Goal: Information Seeking & Learning: Check status

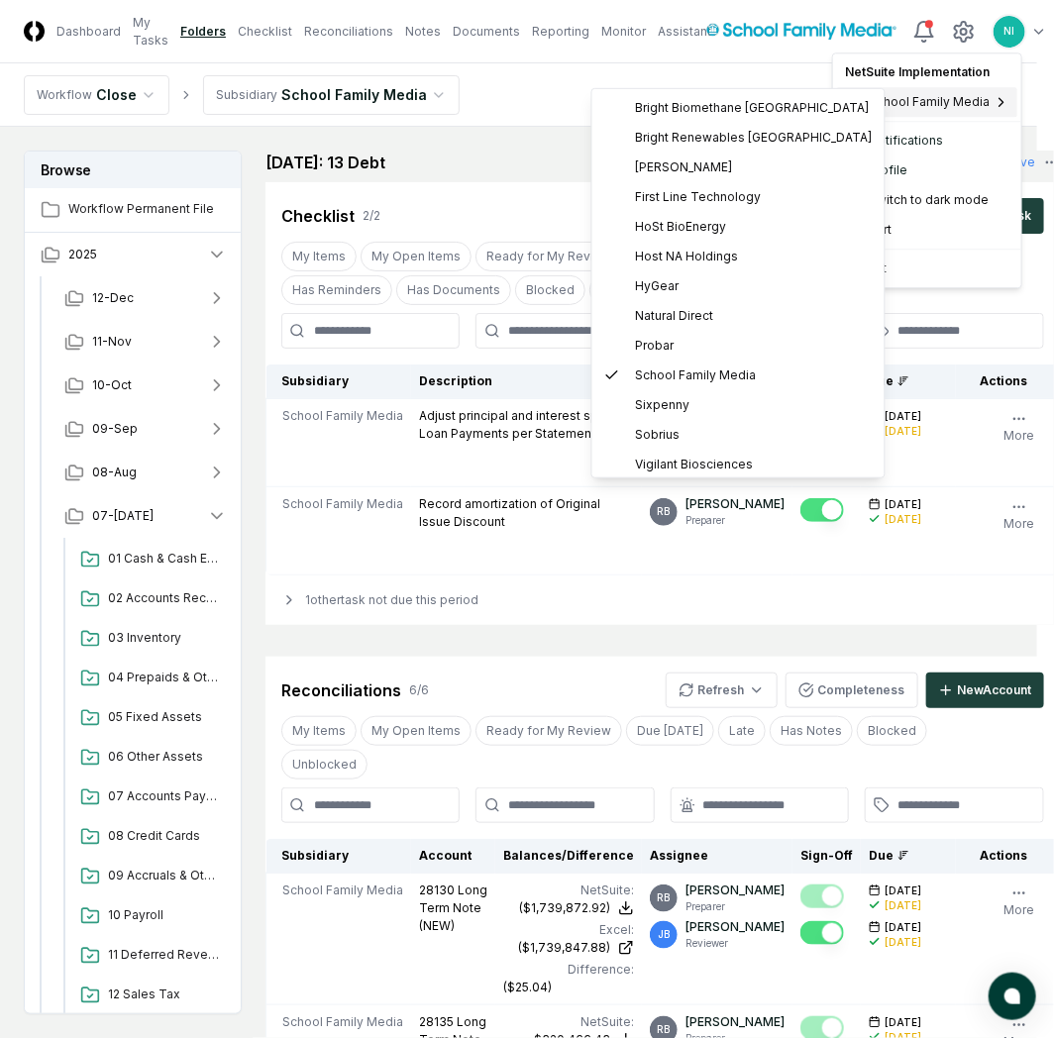
click at [962, 107] on span "School Family Media" at bounding box center [929, 102] width 121 height 18
click at [652, 342] on span "Probar" at bounding box center [655, 346] width 39 height 18
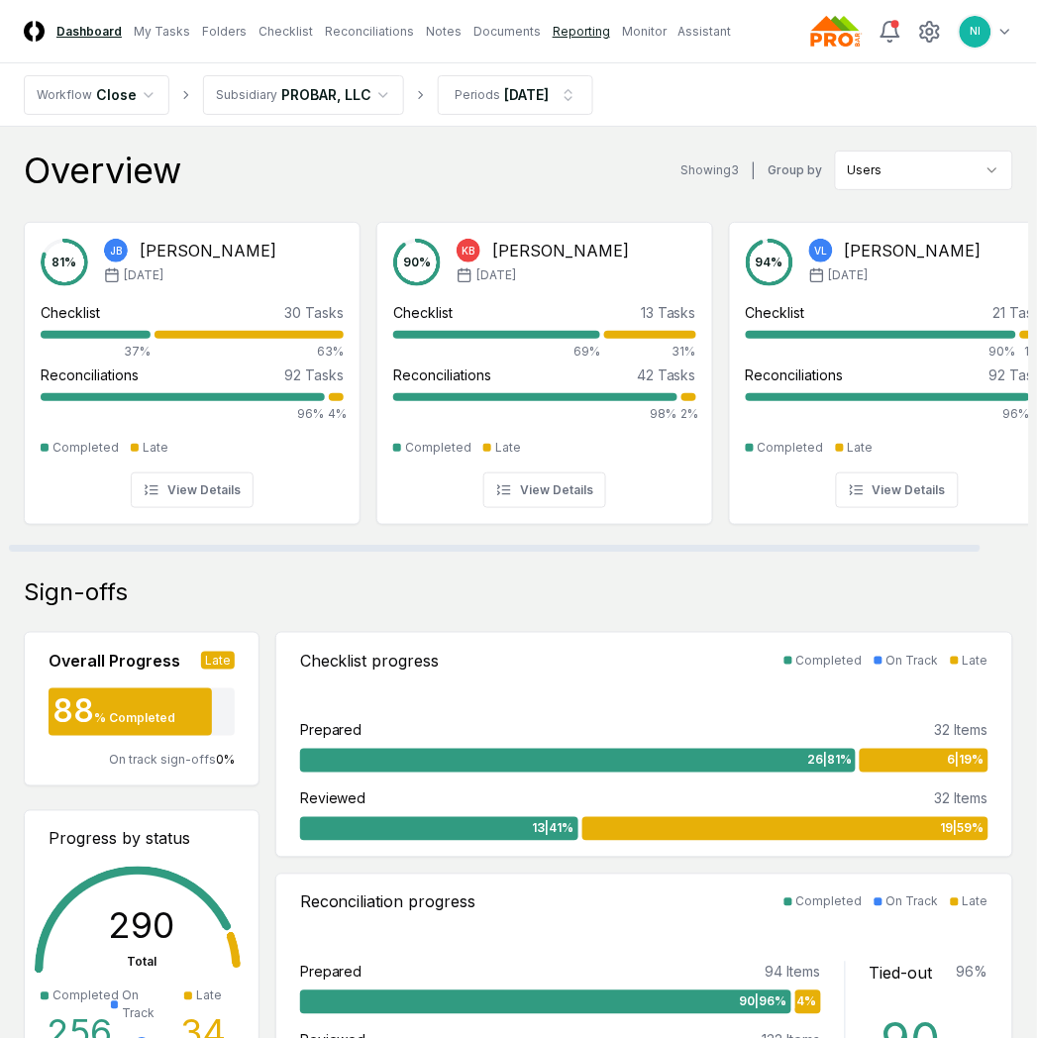
click at [571, 32] on link "Reporting" at bounding box center [581, 32] width 57 height 18
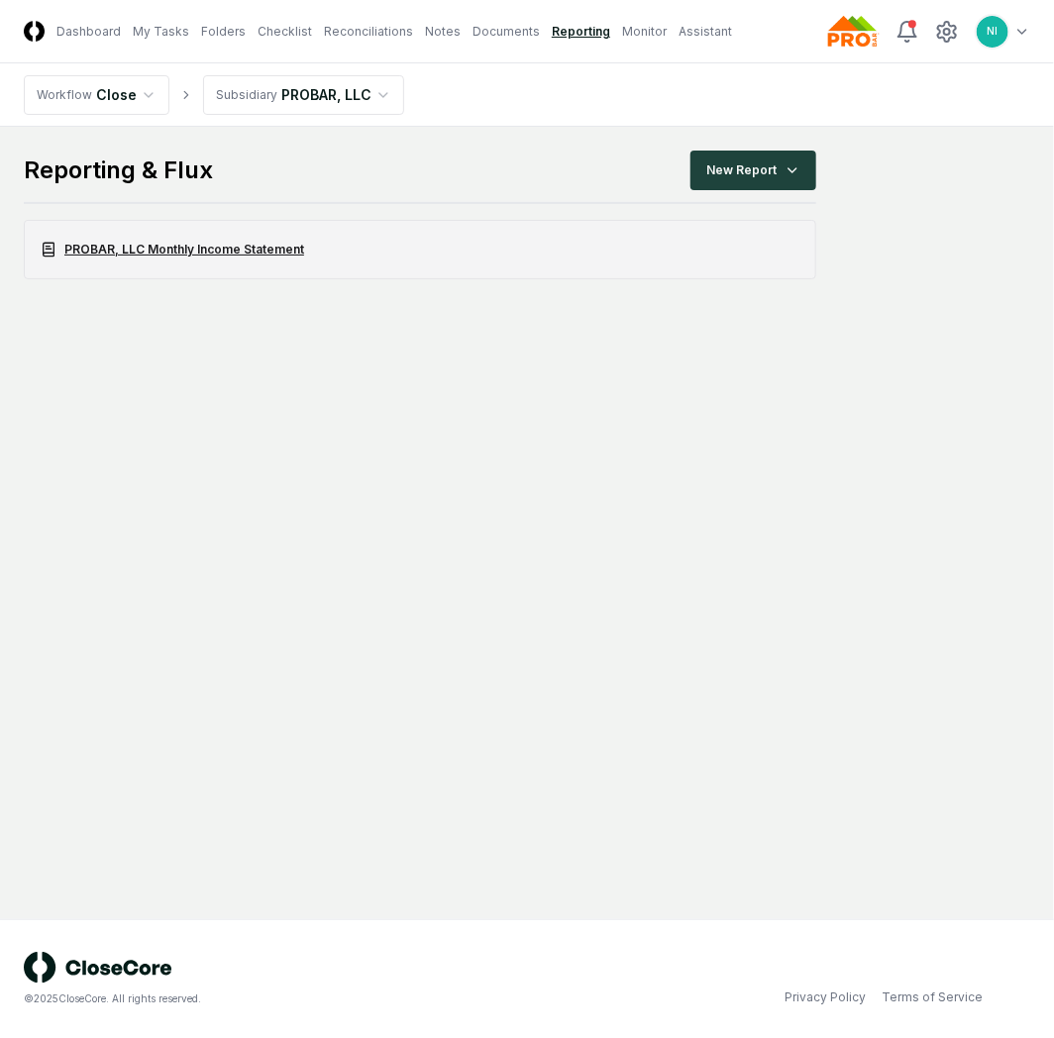
click at [244, 248] on link "PROBAR, LLC Monthly Income Statement" at bounding box center [420, 249] width 793 height 59
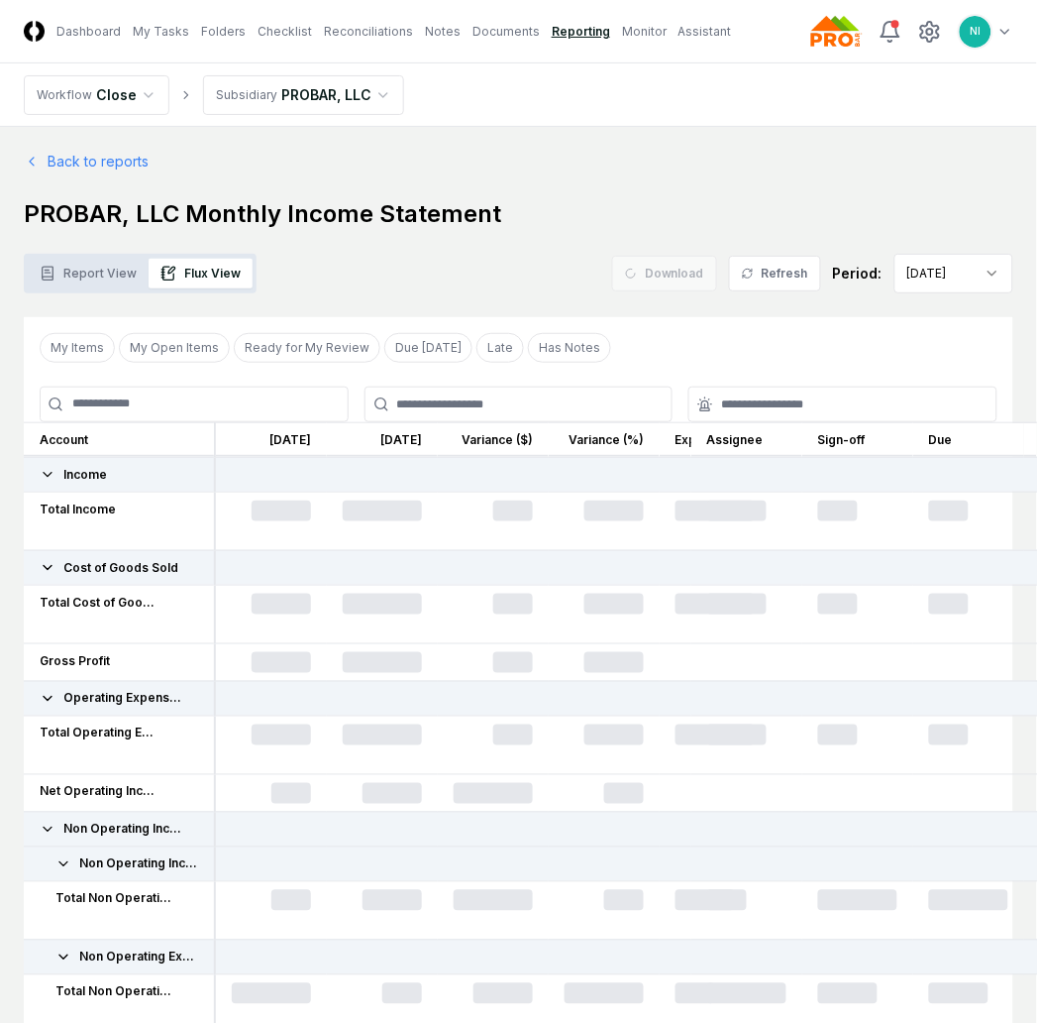
click at [209, 271] on button "Flux View" at bounding box center [201, 274] width 104 height 30
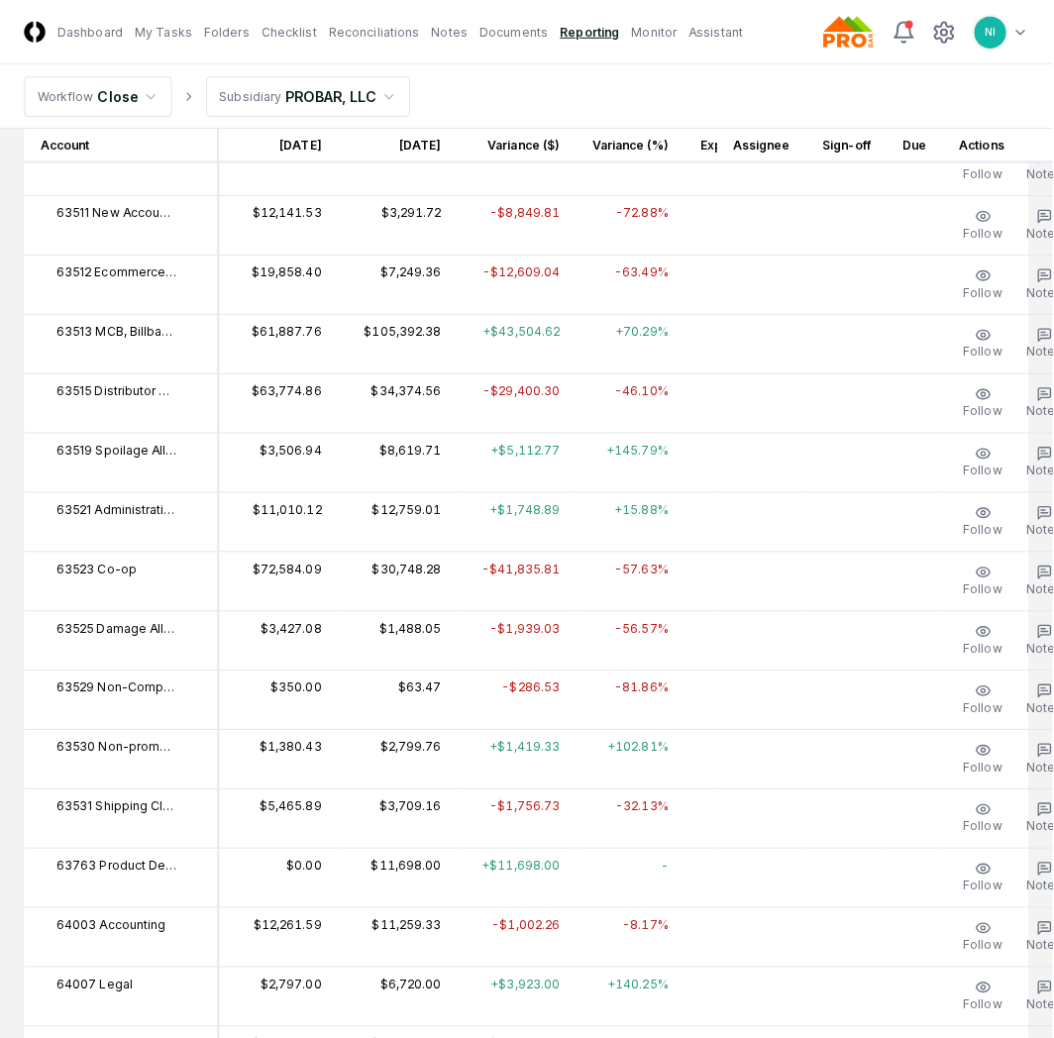
scroll to position [5050, 0]
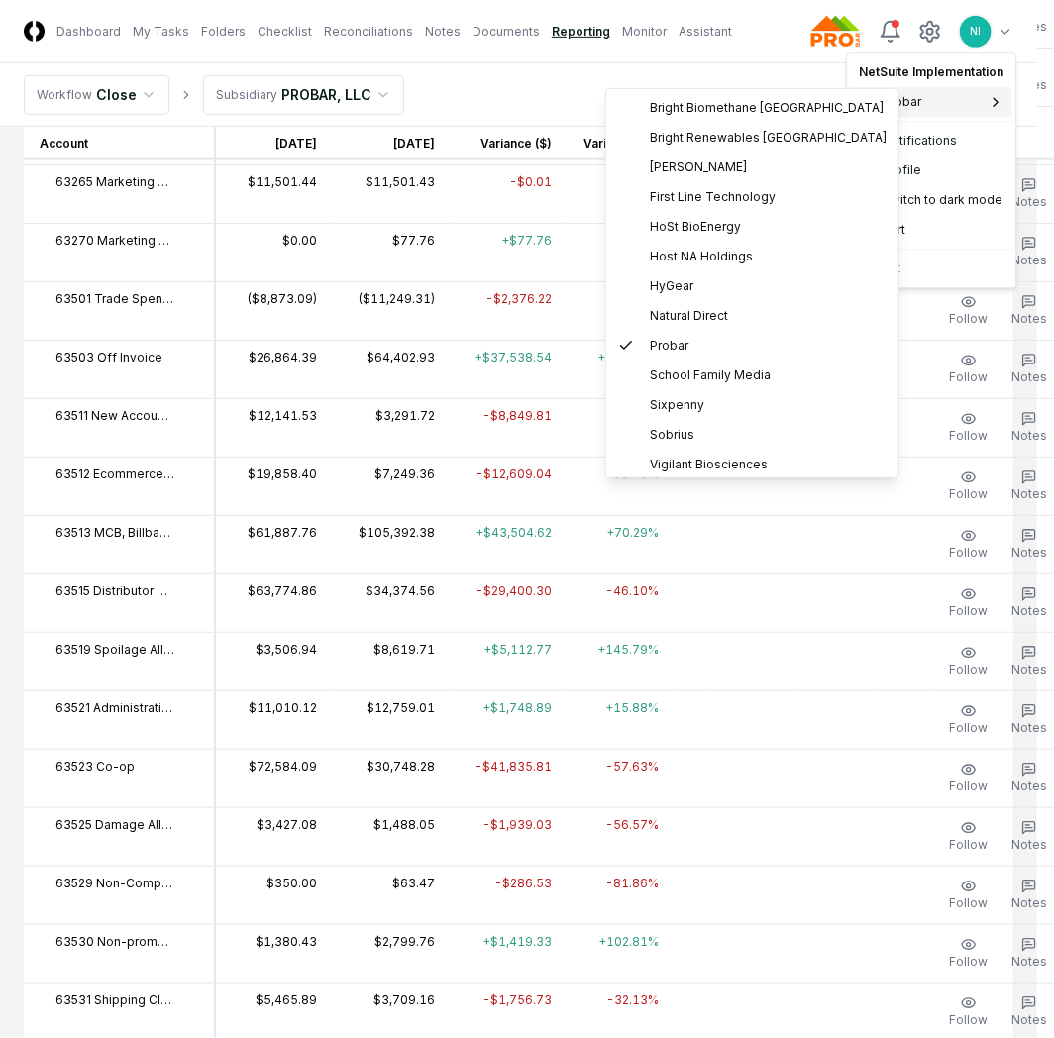
click at [944, 104] on div "Probar" at bounding box center [931, 102] width 161 height 30
click at [724, 201] on span "First Line Technology" at bounding box center [713, 197] width 126 height 18
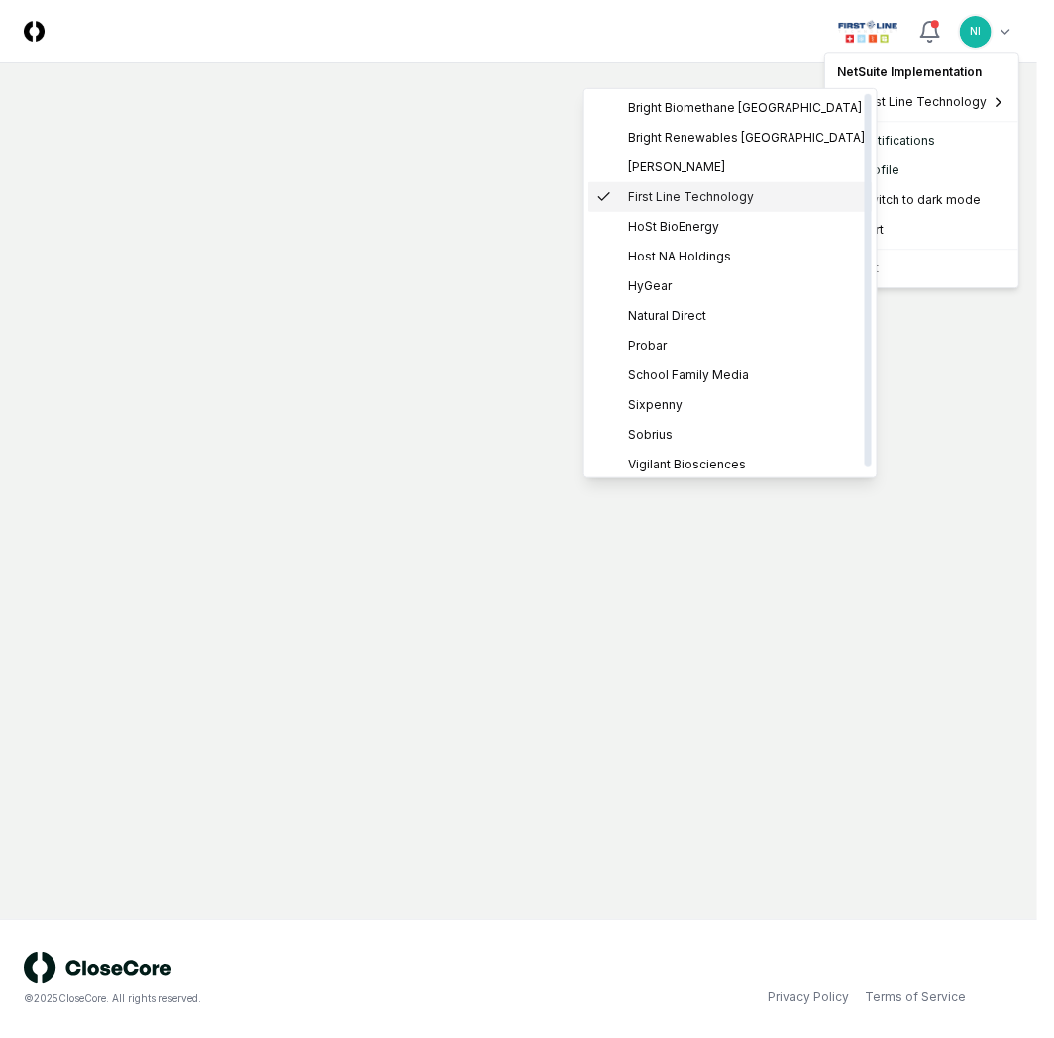
scroll to position [0, 0]
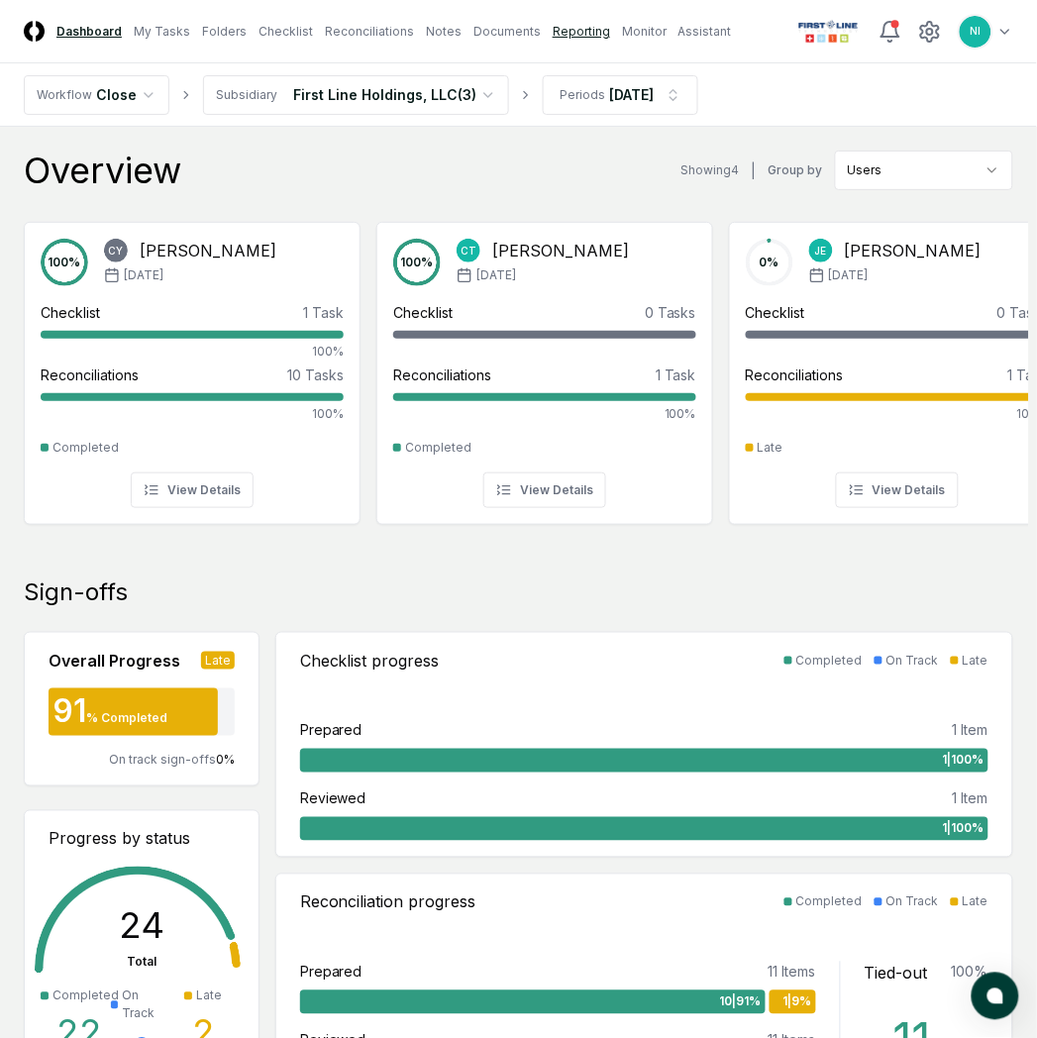
click at [576, 33] on link "Reporting" at bounding box center [581, 32] width 57 height 18
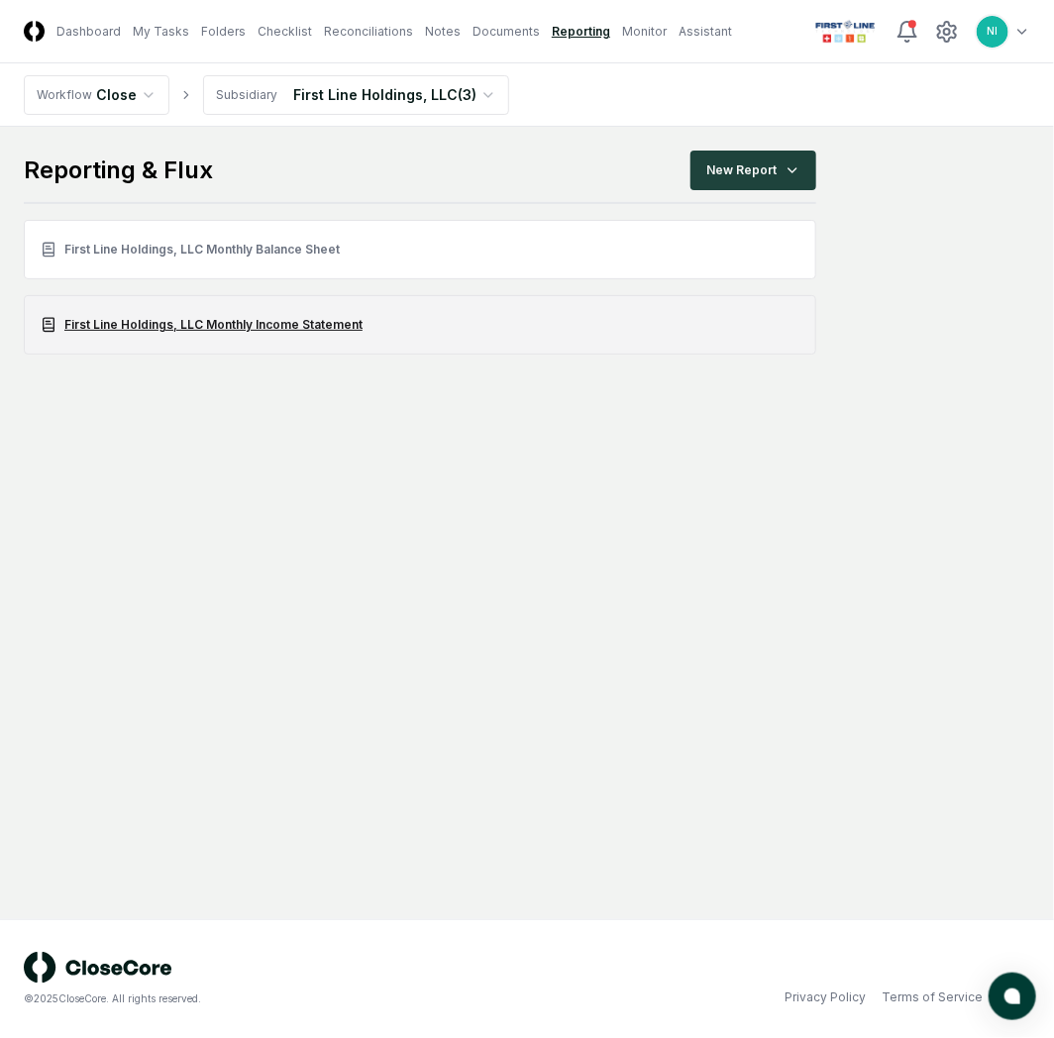
click at [213, 312] on link "First Line Holdings, LLC Monthly Income Statement" at bounding box center [420, 324] width 793 height 59
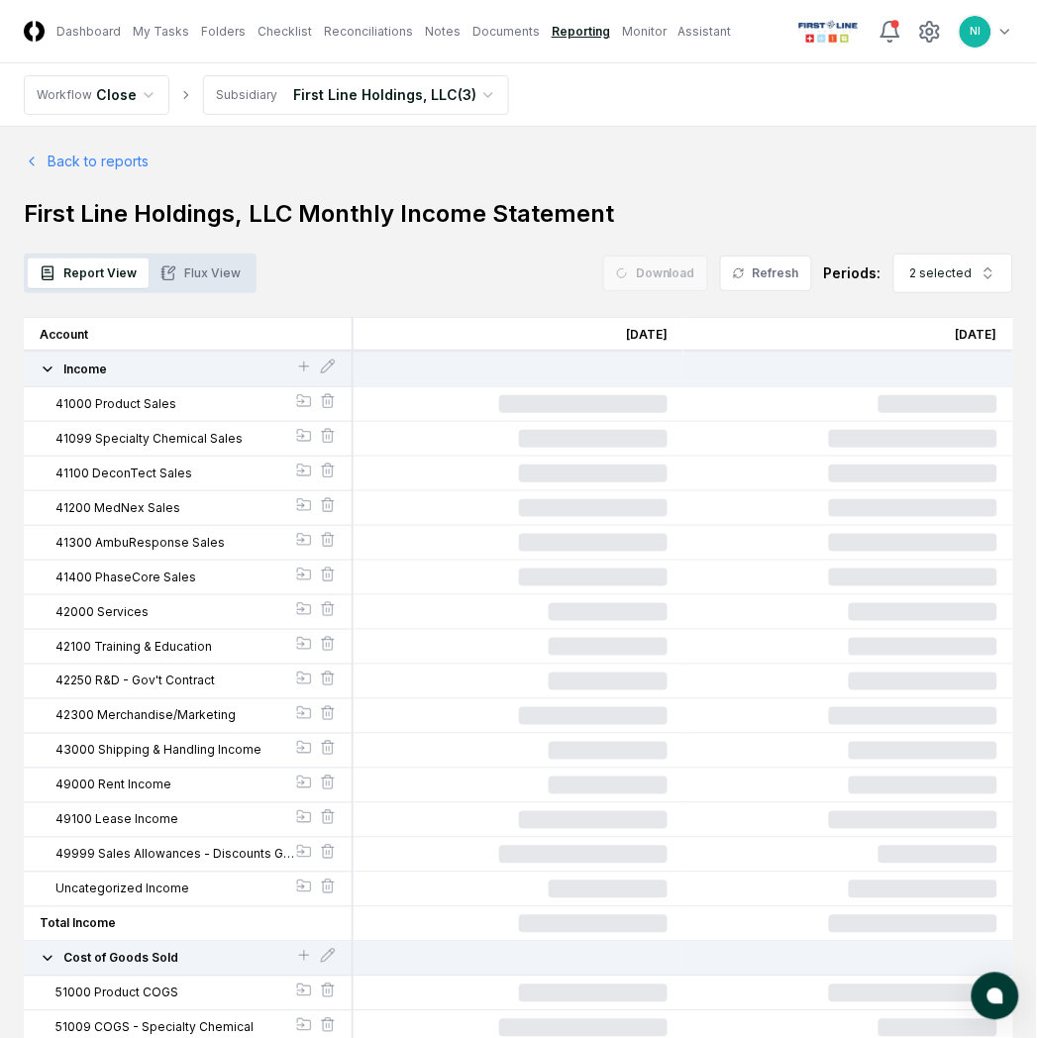
click at [191, 273] on button "Flux View" at bounding box center [201, 274] width 104 height 30
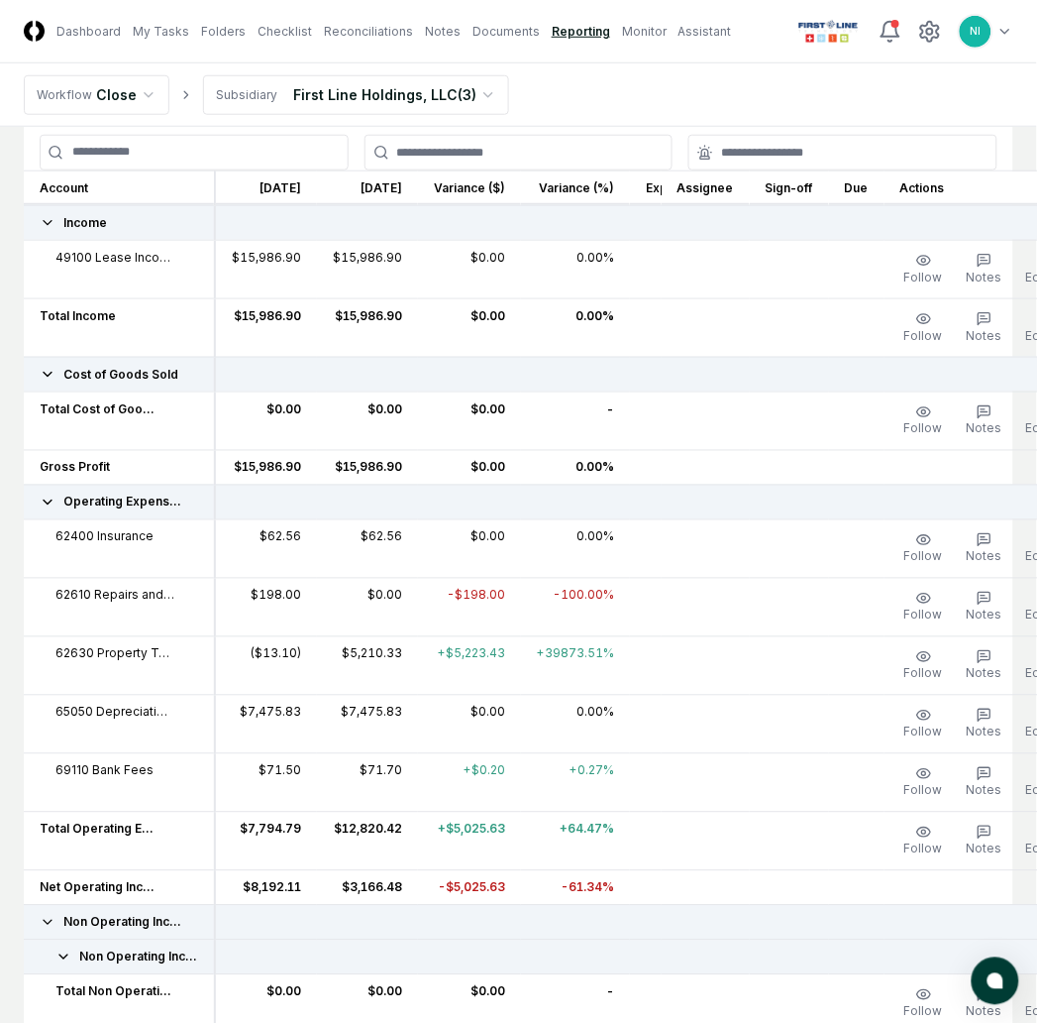
scroll to position [212, 0]
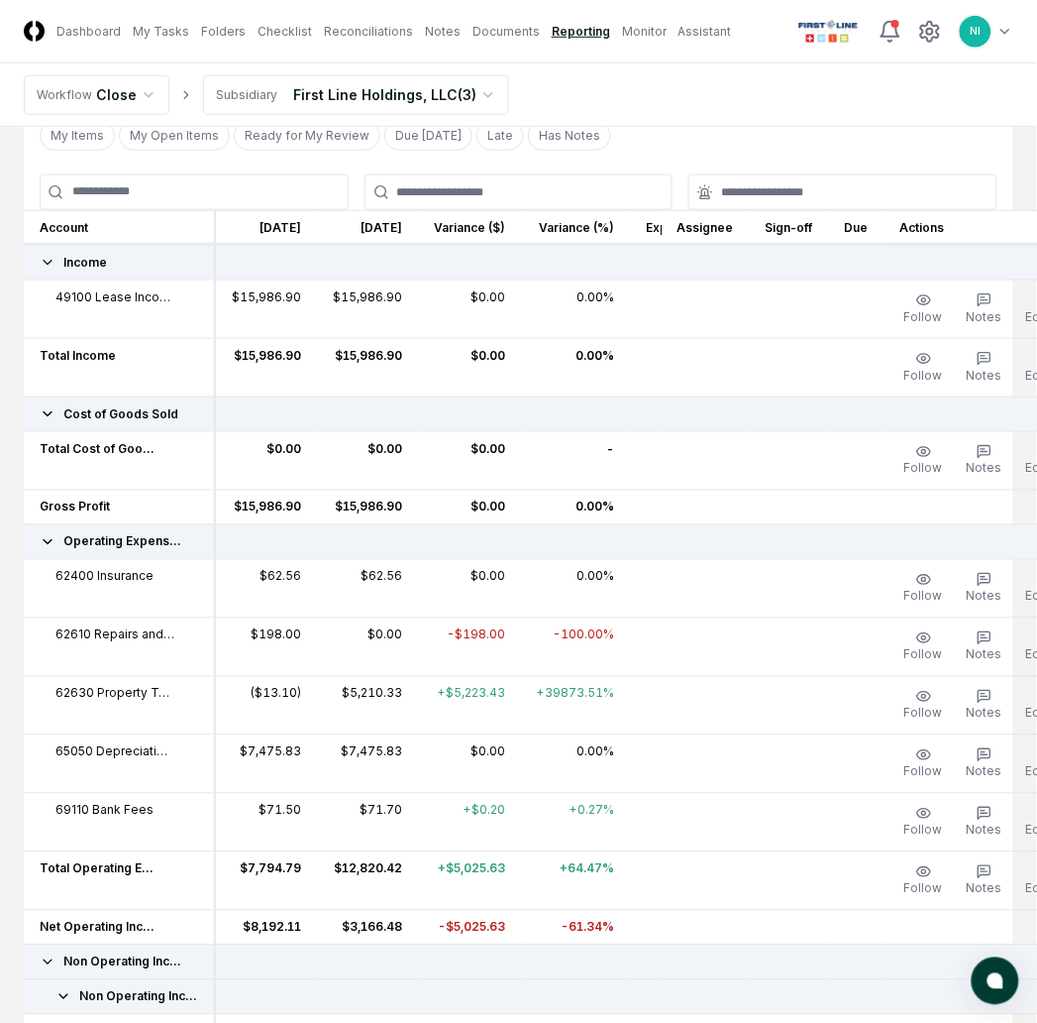
click at [453, 99] on html "CloseCore Dashboard My Tasks Folders Checklist Reconciliations Notes Documents …" at bounding box center [518, 624] width 1037 height 1673
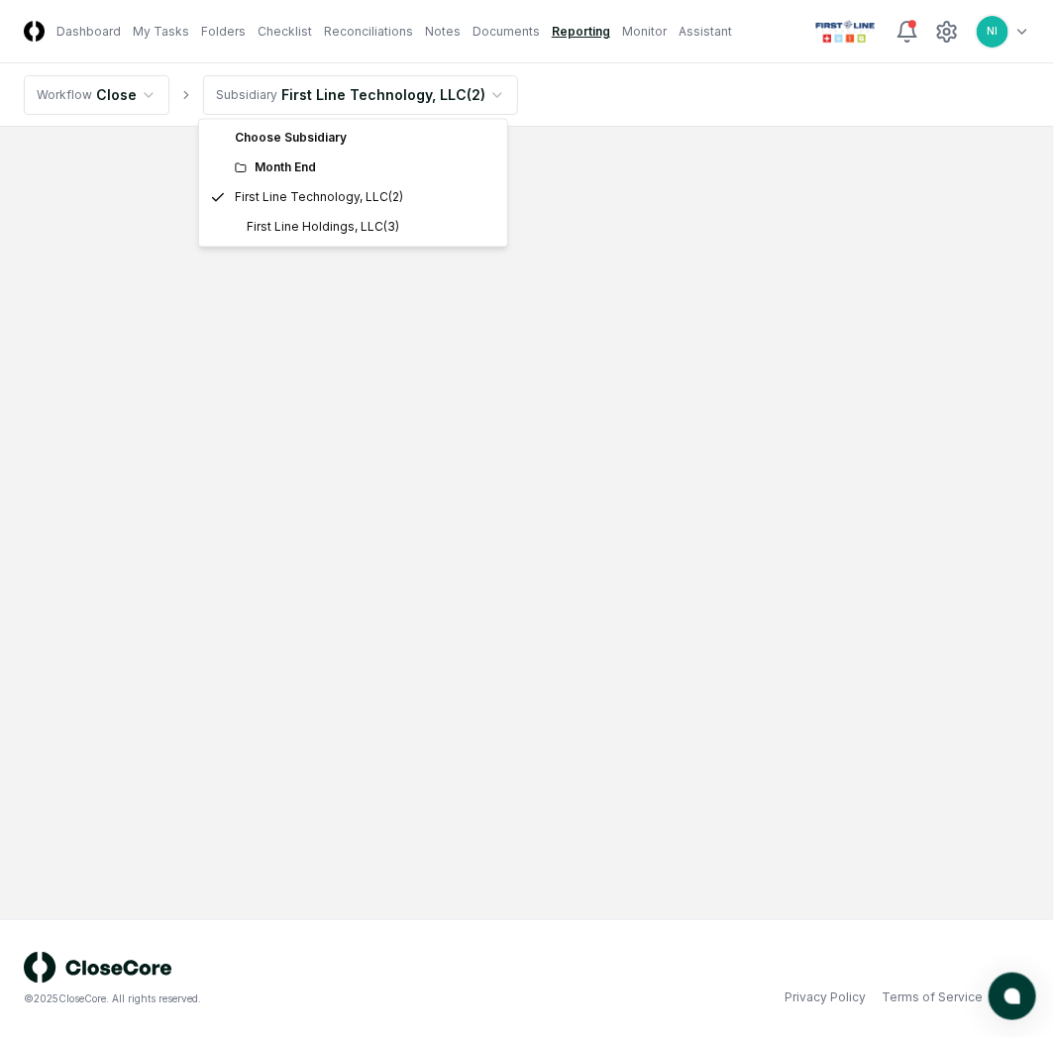
click at [484, 96] on html "CloseCore Dashboard My Tasks Folders Checklist Reconciliations Notes Documents …" at bounding box center [527, 519] width 1054 height 1038
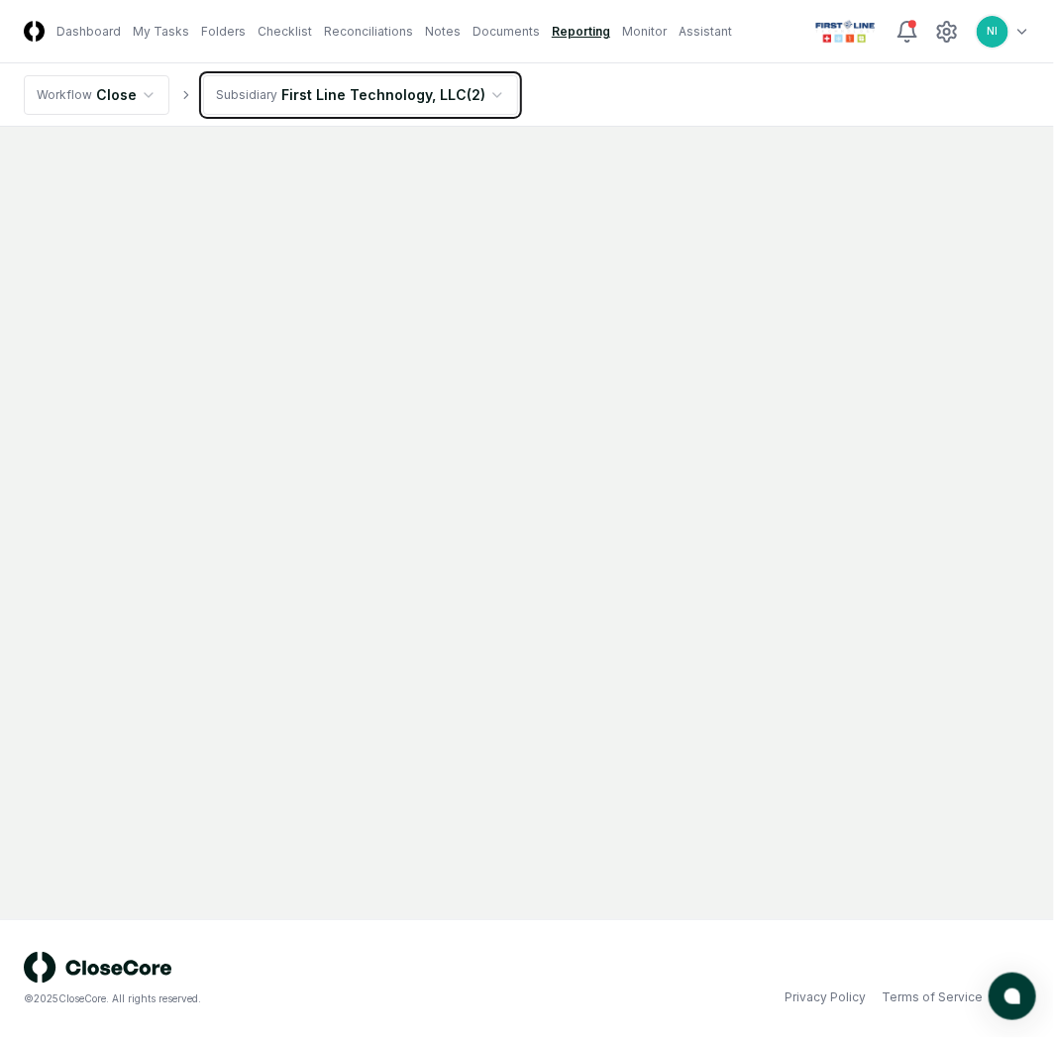
click at [625, 287] on html "CloseCore Dashboard My Tasks Folders Checklist Reconciliations Notes Documents …" at bounding box center [527, 519] width 1054 height 1038
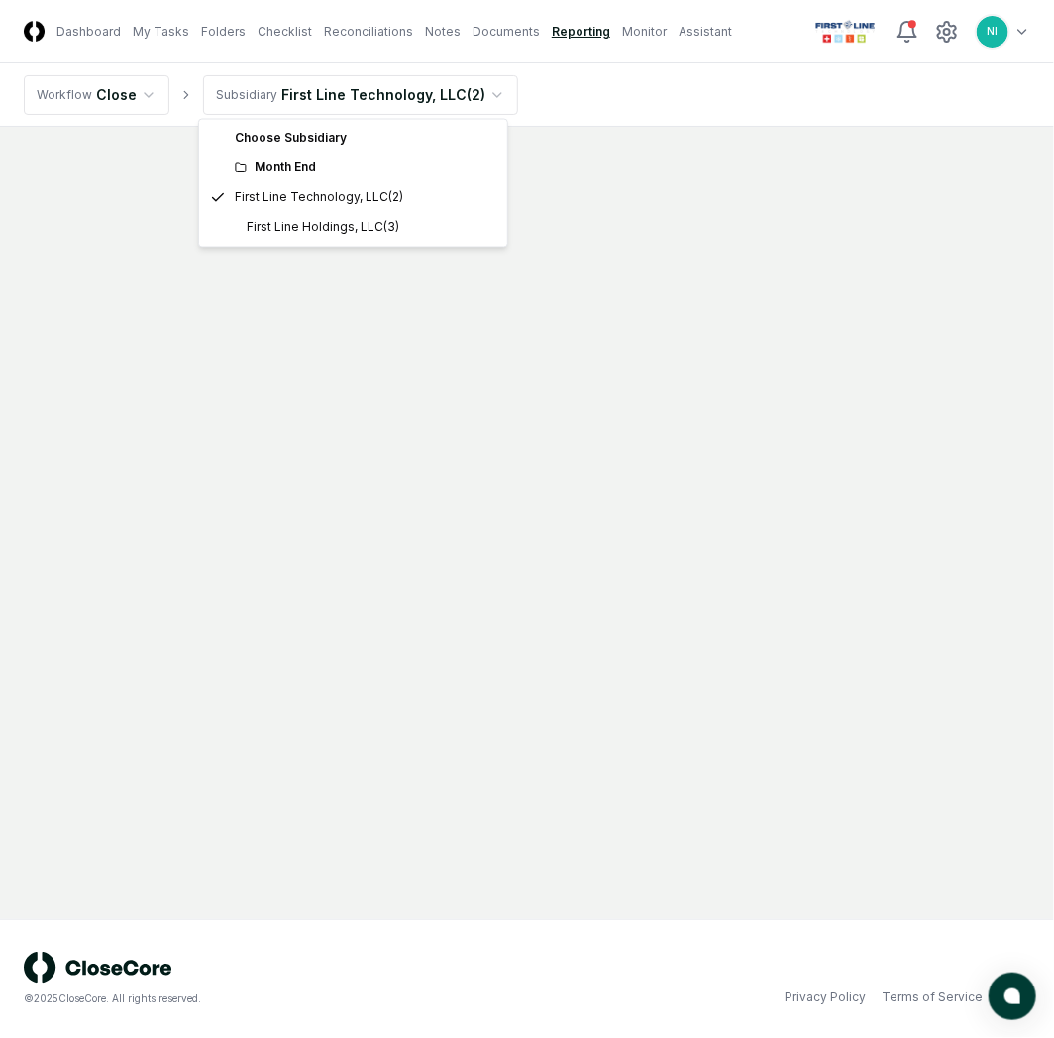
click at [478, 94] on html "CloseCore Dashboard My Tasks Folders Checklist Reconciliations Notes Documents …" at bounding box center [527, 519] width 1054 height 1038
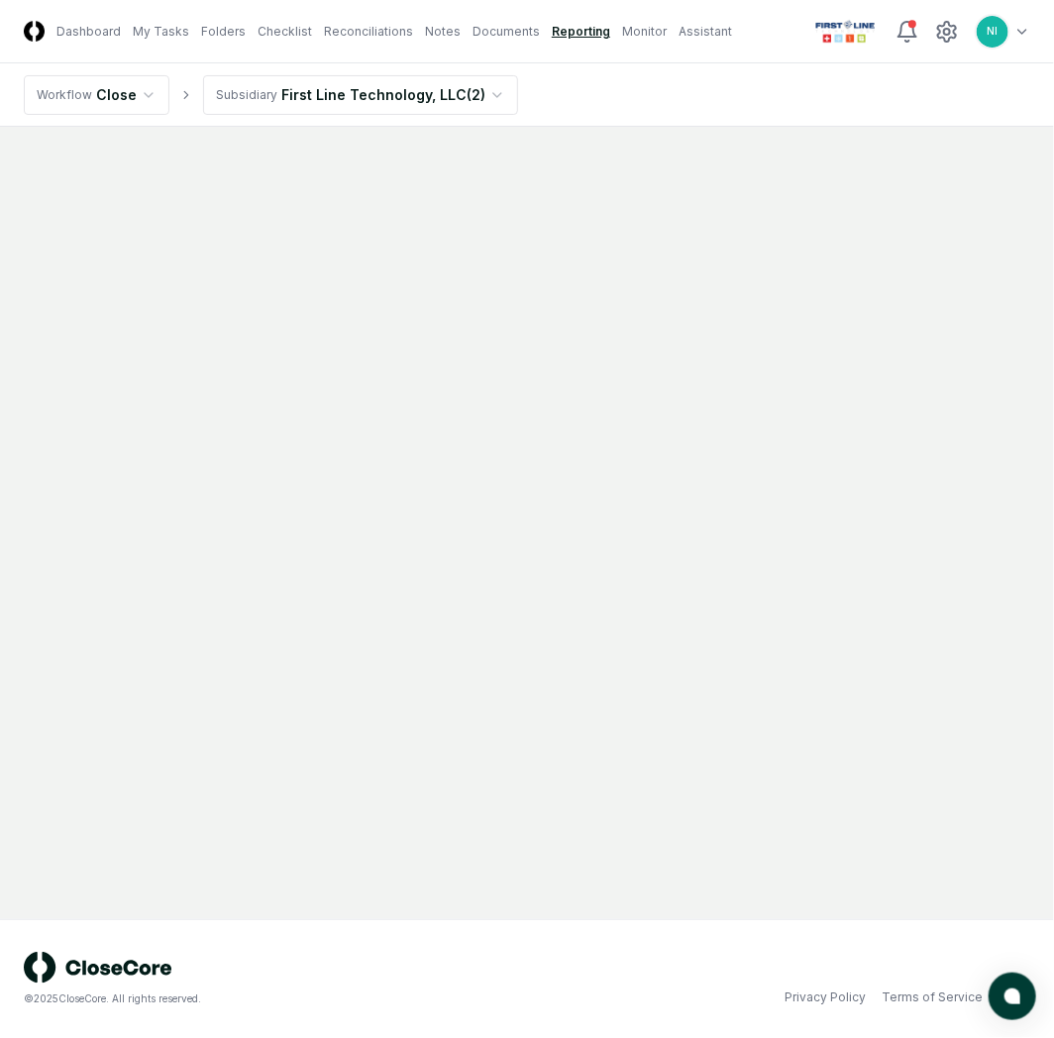
click at [552, 25] on link "Reporting" at bounding box center [581, 32] width 58 height 18
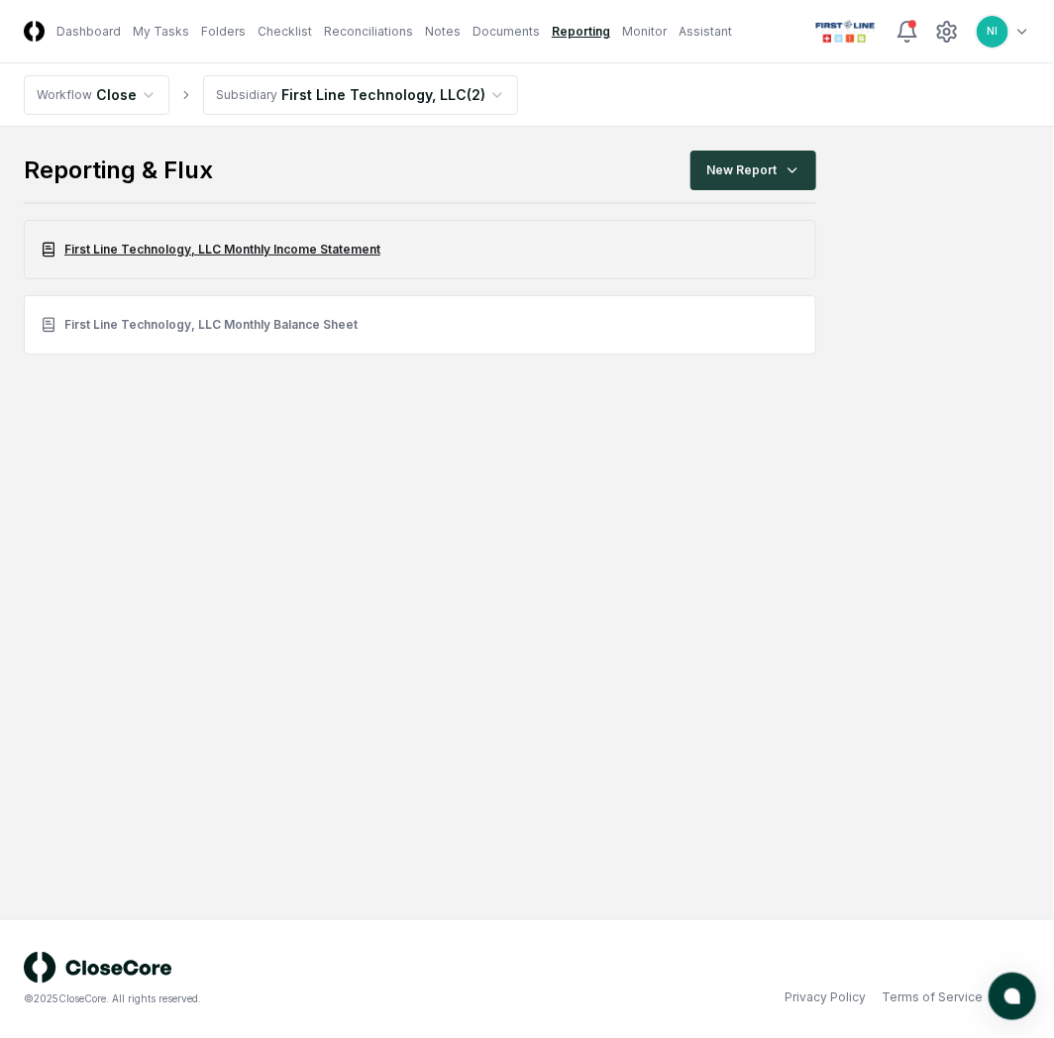
click at [279, 245] on link "First Line Technology, LLC Monthly Income Statement" at bounding box center [420, 249] width 793 height 59
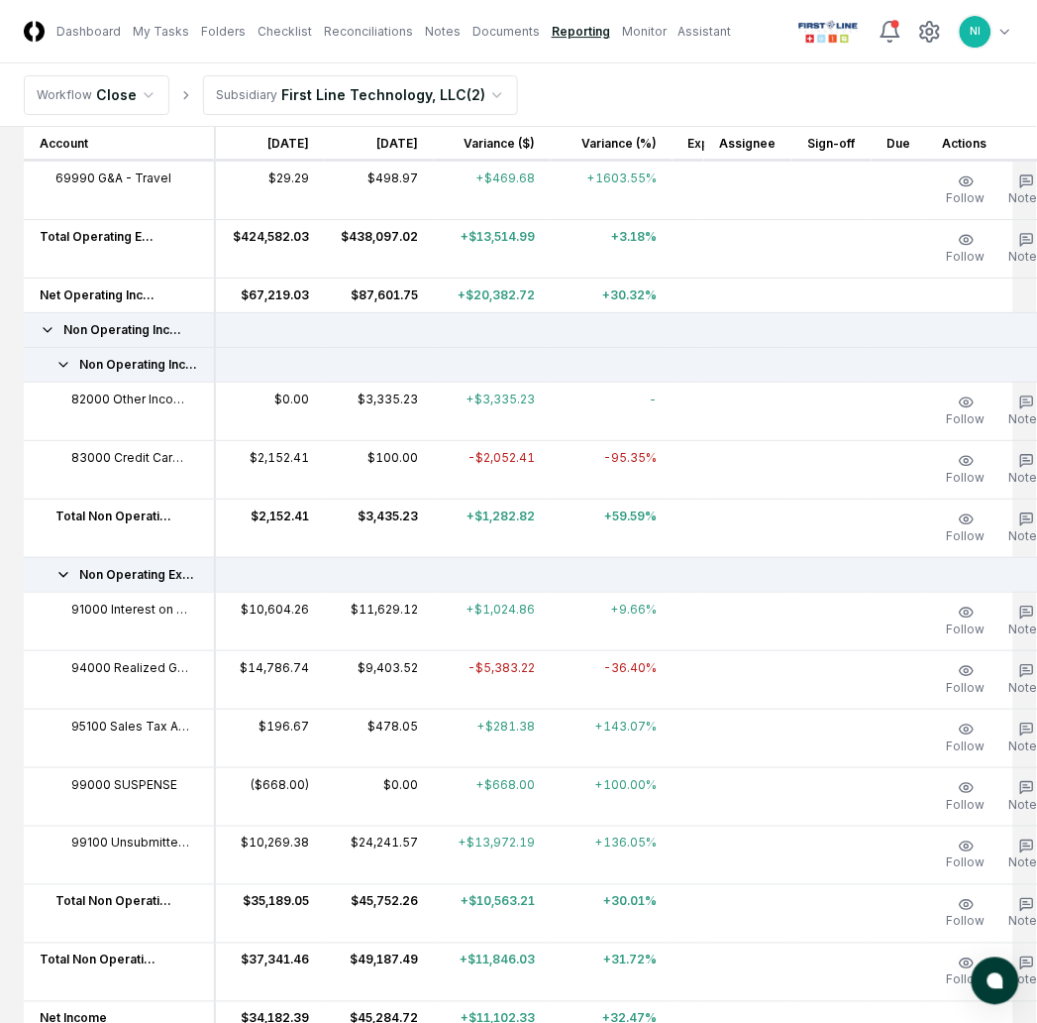
scroll to position [5335, 0]
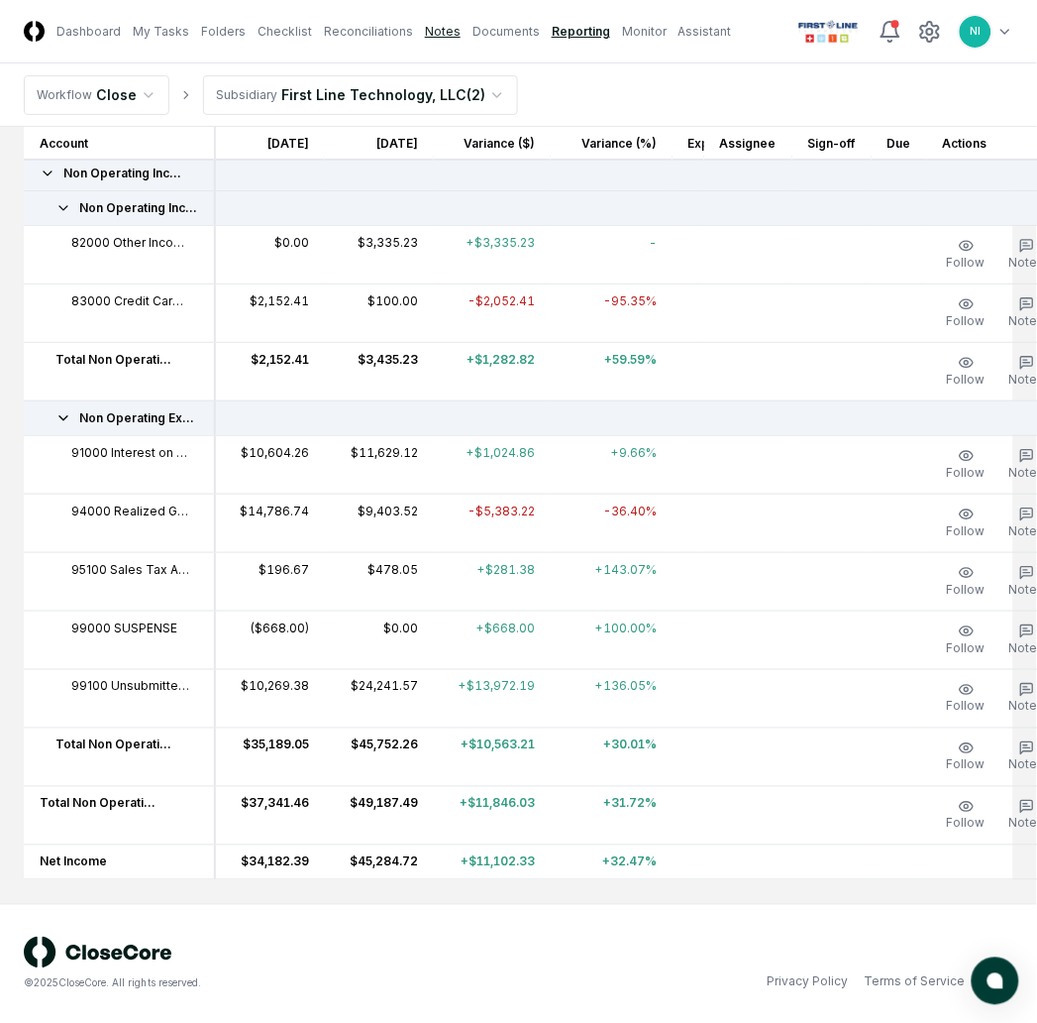
click at [425, 27] on link "Notes" at bounding box center [443, 32] width 36 height 18
